Goal: Information Seeking & Learning: Check status

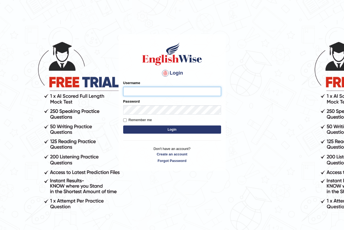
click at [150, 87] on input "Username" at bounding box center [172, 91] width 98 height 9
type input "sapanatimalsina_parramatta"
click at [126, 121] on input "Remember me" at bounding box center [125, 120] width 4 height 4
checkbox input "true"
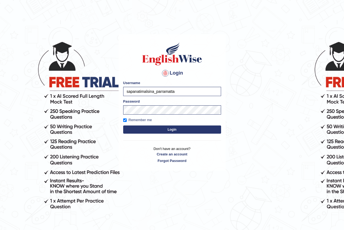
click at [142, 128] on button "Login" at bounding box center [172, 129] width 98 height 8
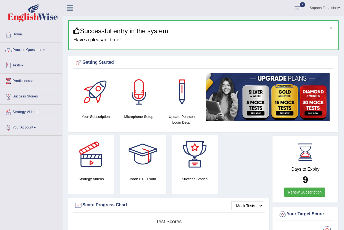
click at [17, 63] on link "Tests" at bounding box center [31, 65] width 62 height 14
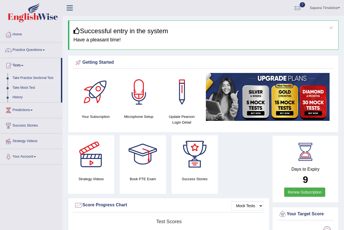
click at [20, 79] on link "Take Practice Sectional Test" at bounding box center [35, 78] width 51 height 10
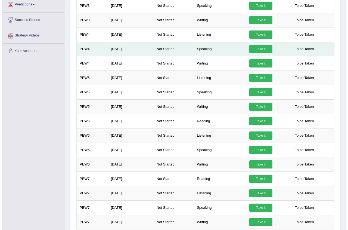
scroll to position [133, 0]
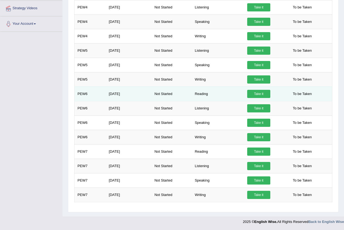
click at [256, 96] on link "Take it" at bounding box center [258, 94] width 23 height 8
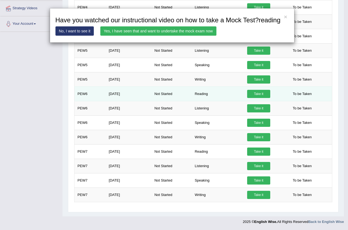
click at [256, 96] on div "× Have you watched our instructional video on how to take a Mock Test?reading N…" at bounding box center [174, 115] width 348 height 230
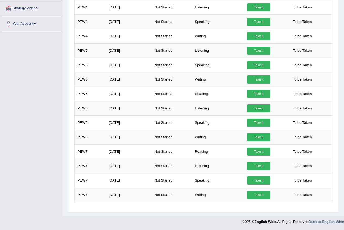
click at [256, 96] on link "Take it" at bounding box center [258, 94] width 23 height 8
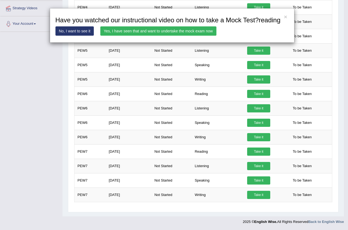
click at [201, 32] on link "Yes, I have seen that and want to undertake the mock exam now" at bounding box center [158, 30] width 116 height 9
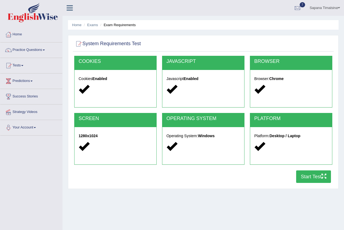
click at [316, 175] on button "Start Test" at bounding box center [313, 176] width 35 height 13
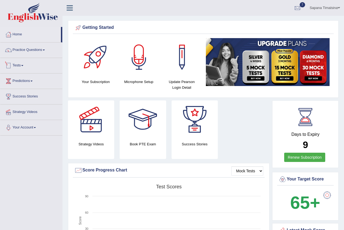
click at [18, 64] on link "Tests" at bounding box center [31, 65] width 62 height 14
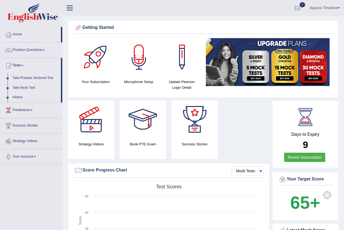
click at [34, 78] on link "Take Practice Sectional Test" at bounding box center [35, 78] width 51 height 10
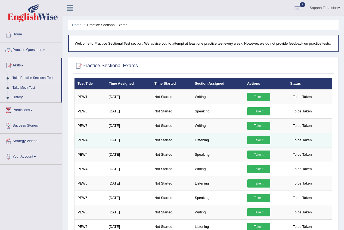
click at [259, 141] on link "Take it" at bounding box center [258, 140] width 23 height 8
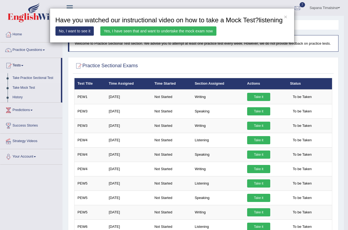
click at [147, 31] on link "Yes, I have seen that and want to undertake the mock exam now" at bounding box center [158, 30] width 116 height 9
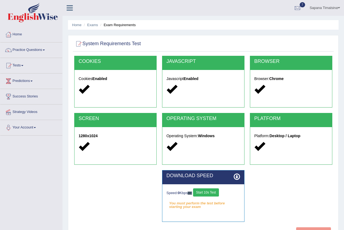
click at [209, 193] on button "Start 10s Test" at bounding box center [206, 192] width 26 height 8
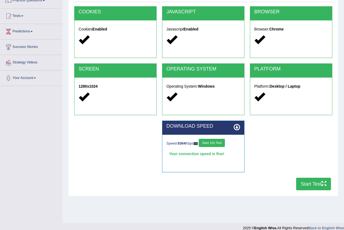
scroll to position [54, 0]
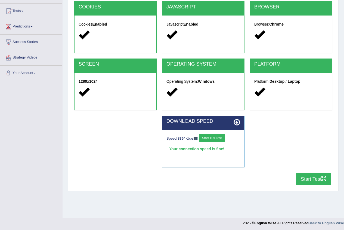
click at [309, 182] on button "Start Test" at bounding box center [313, 179] width 35 height 13
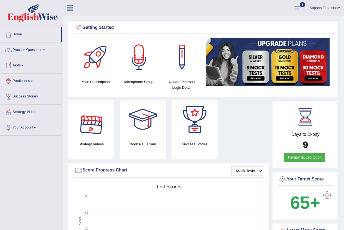
click at [22, 66] on link "Tests" at bounding box center [31, 65] width 62 height 14
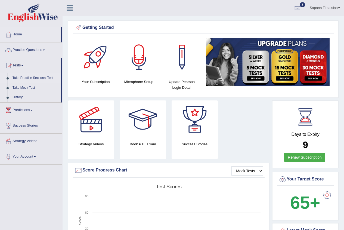
click at [23, 78] on link "Take Practice Sectional Test" at bounding box center [35, 78] width 51 height 10
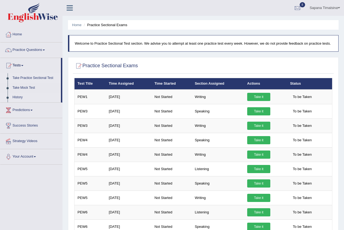
click at [14, 96] on link "History" at bounding box center [35, 98] width 51 height 10
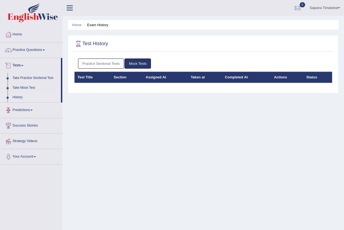
click at [94, 66] on link "Practice Sectional Tests" at bounding box center [101, 64] width 46 height 10
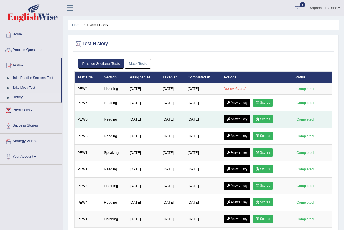
click at [269, 121] on link "Scores" at bounding box center [263, 119] width 20 height 8
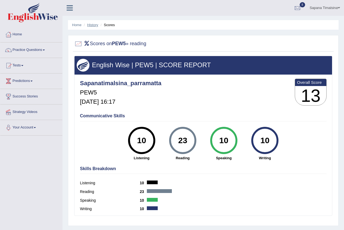
click at [93, 25] on link "History" at bounding box center [92, 25] width 11 height 4
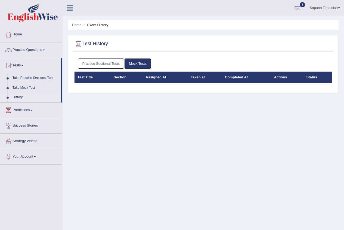
click at [102, 61] on link "Practice Sectional Tests" at bounding box center [101, 64] width 46 height 10
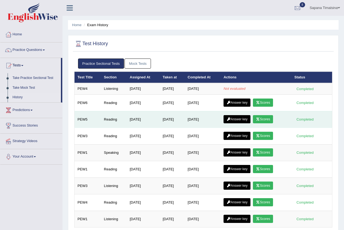
click at [260, 118] on icon at bounding box center [258, 119] width 4 height 3
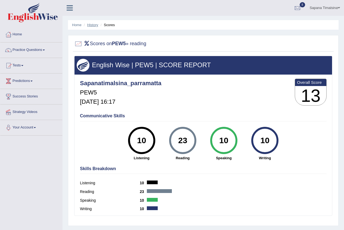
click at [92, 27] on link "History" at bounding box center [92, 25] width 11 height 4
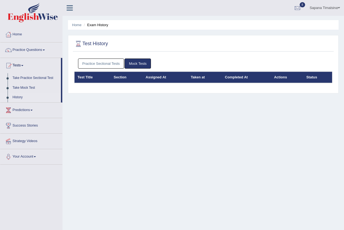
click at [105, 62] on link "Practice Sectional Tests" at bounding box center [101, 64] width 46 height 10
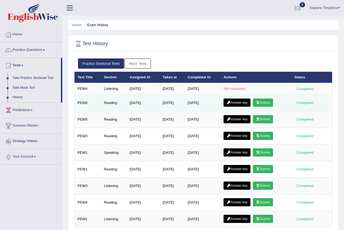
click at [267, 104] on link "Scores" at bounding box center [263, 103] width 20 height 8
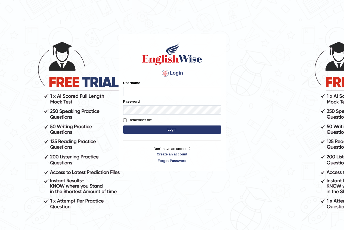
click at [137, 91] on input "Username" at bounding box center [172, 91] width 98 height 9
type input "sapanatimalsina_parramatta"
click at [155, 133] on button "Login" at bounding box center [172, 129] width 98 height 8
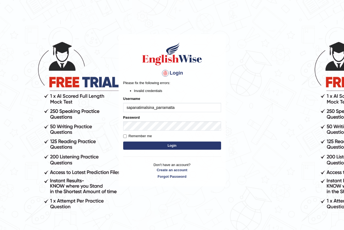
click at [178, 108] on input "sapanatimalsina_parramatta" at bounding box center [172, 107] width 98 height 9
click at [176, 143] on button "Login" at bounding box center [172, 145] width 98 height 8
click at [180, 110] on input "sapanatimalsina_parramatta" at bounding box center [172, 107] width 98 height 9
type input "s"
type input "sapanatimalsina_parramatta"
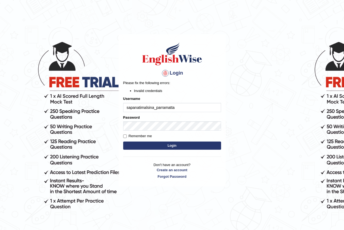
click at [191, 142] on button "Login" at bounding box center [172, 145] width 98 height 8
drag, startPoint x: 161, startPoint y: 143, endPoint x: 164, endPoint y: 146, distance: 4.2
click at [162, 143] on button "Login" at bounding box center [172, 145] width 98 height 8
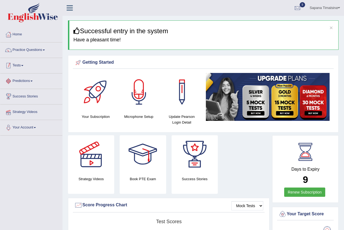
click at [22, 67] on link "Tests" at bounding box center [31, 65] width 62 height 14
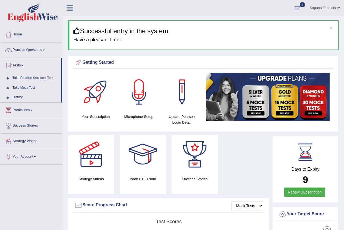
click at [26, 97] on link "History" at bounding box center [35, 98] width 51 height 10
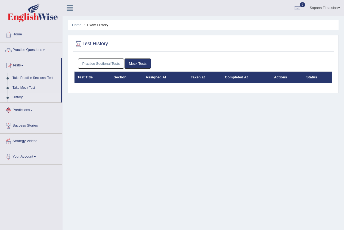
click at [92, 66] on link "Practice Sectional Tests" at bounding box center [101, 64] width 46 height 10
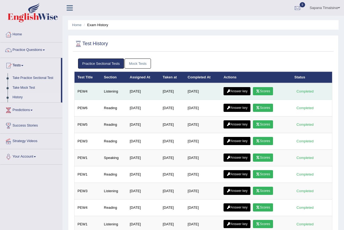
click at [265, 90] on link "Scores" at bounding box center [263, 91] width 20 height 8
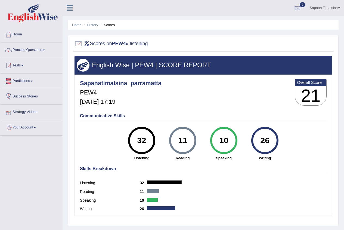
click at [16, 71] on link "Tests" at bounding box center [31, 65] width 62 height 14
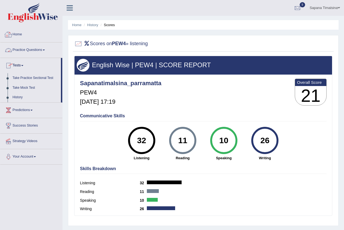
click at [90, 27] on li "History" at bounding box center [90, 24] width 16 height 5
click at [94, 25] on link "History" at bounding box center [92, 25] width 11 height 4
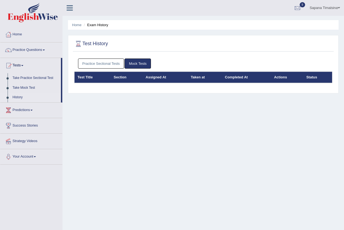
click at [107, 61] on link "Practice Sectional Tests" at bounding box center [101, 64] width 46 height 10
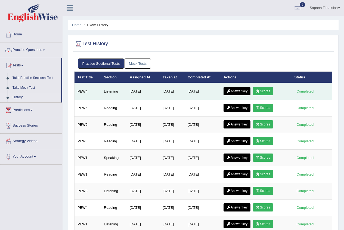
click at [235, 90] on link "Answer key" at bounding box center [237, 91] width 27 height 8
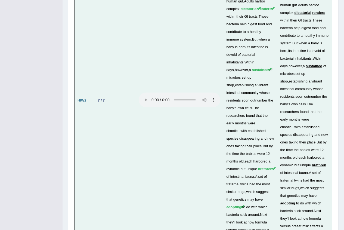
scroll to position [1643, 0]
